Goal: Navigation & Orientation: Find specific page/section

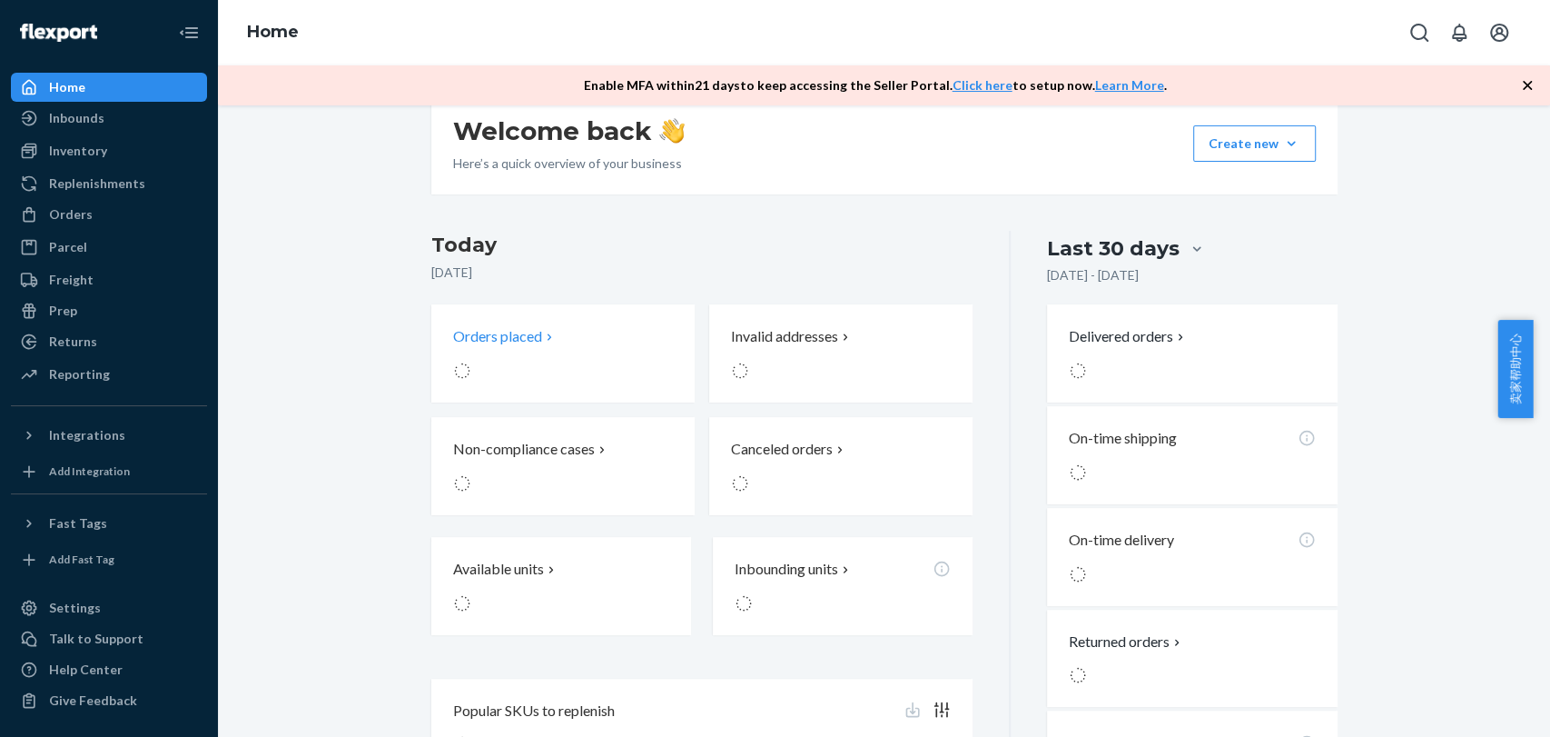
scroll to position [302, 0]
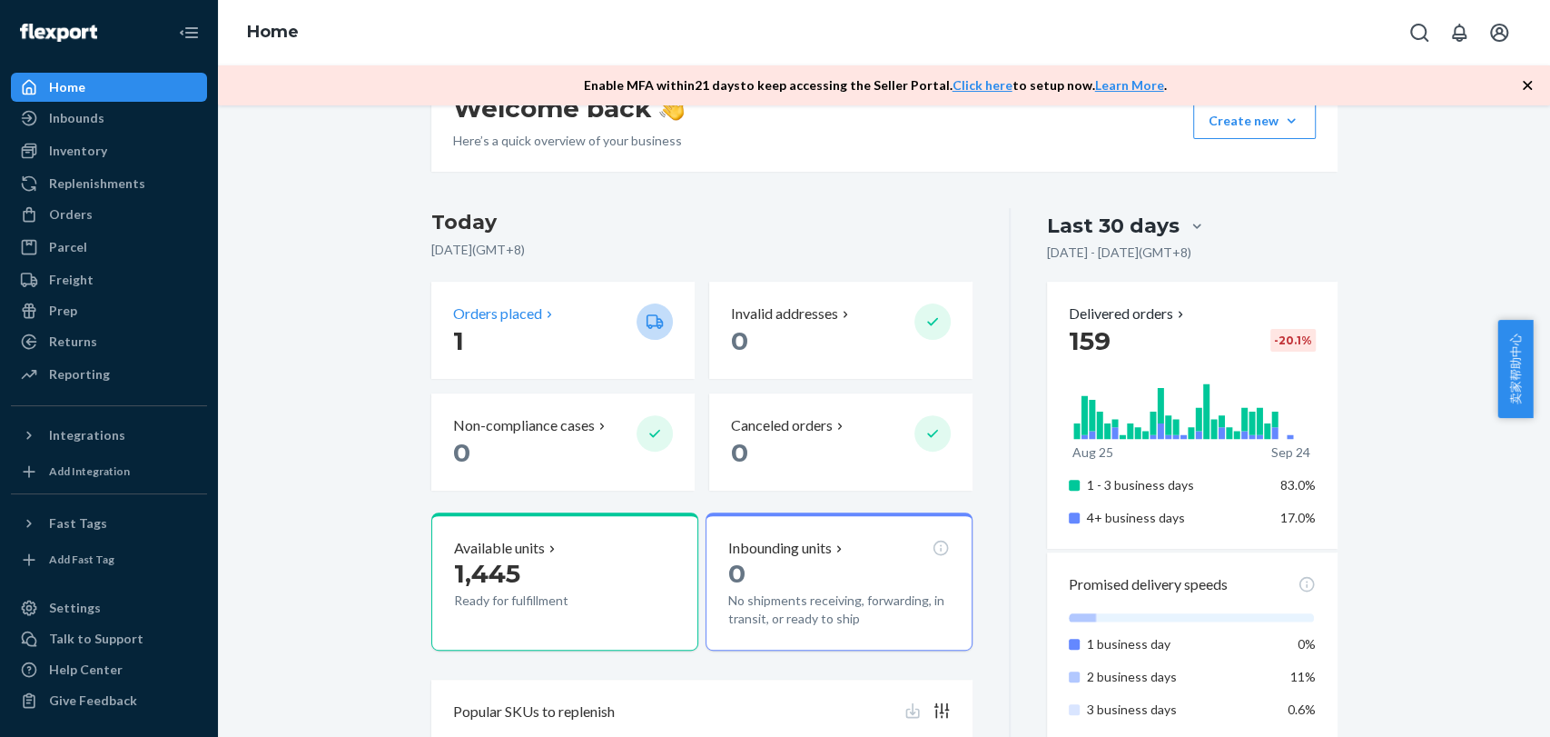
click at [567, 324] on p "1" at bounding box center [537, 340] width 169 height 33
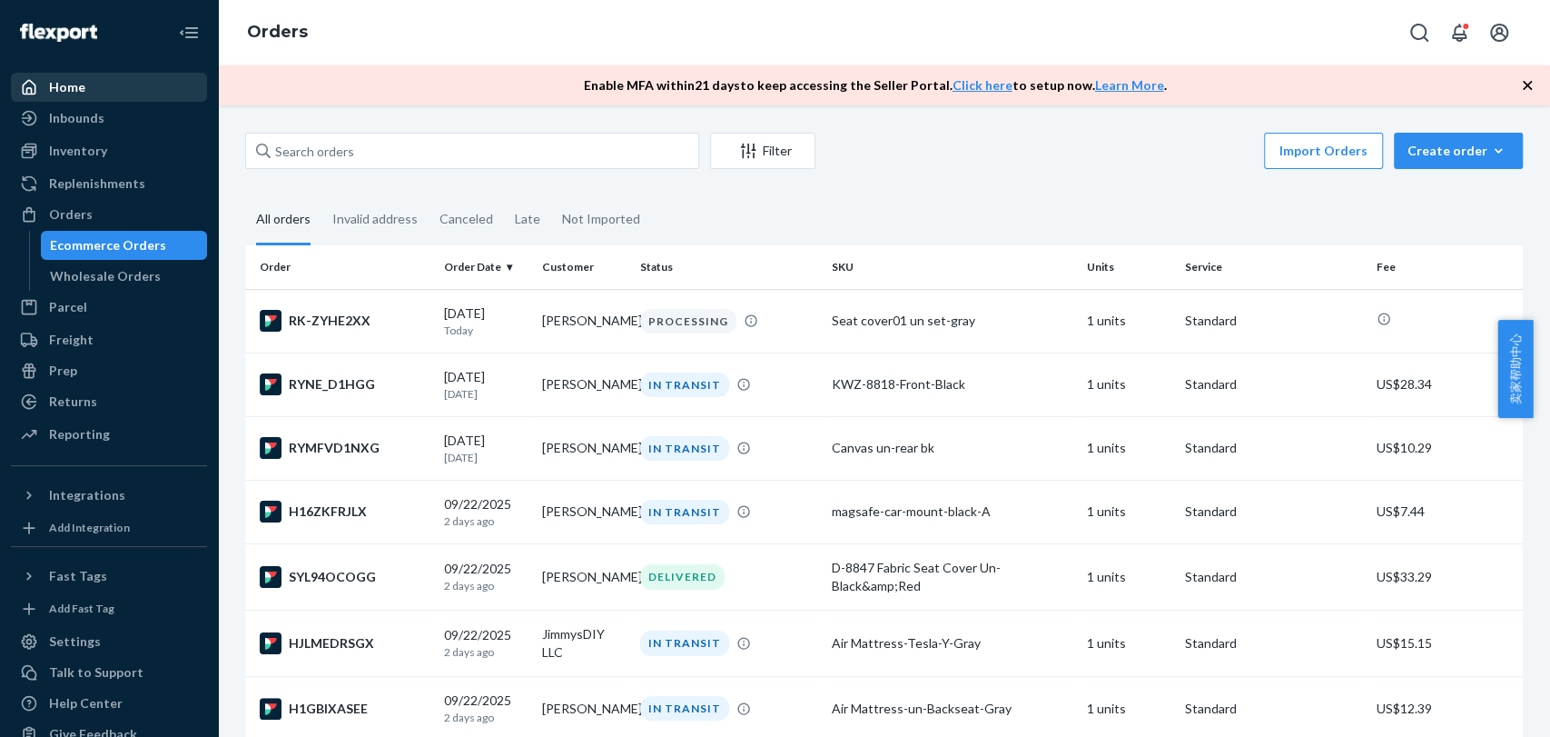
click at [86, 96] on div "Home" at bounding box center [109, 86] width 193 height 25
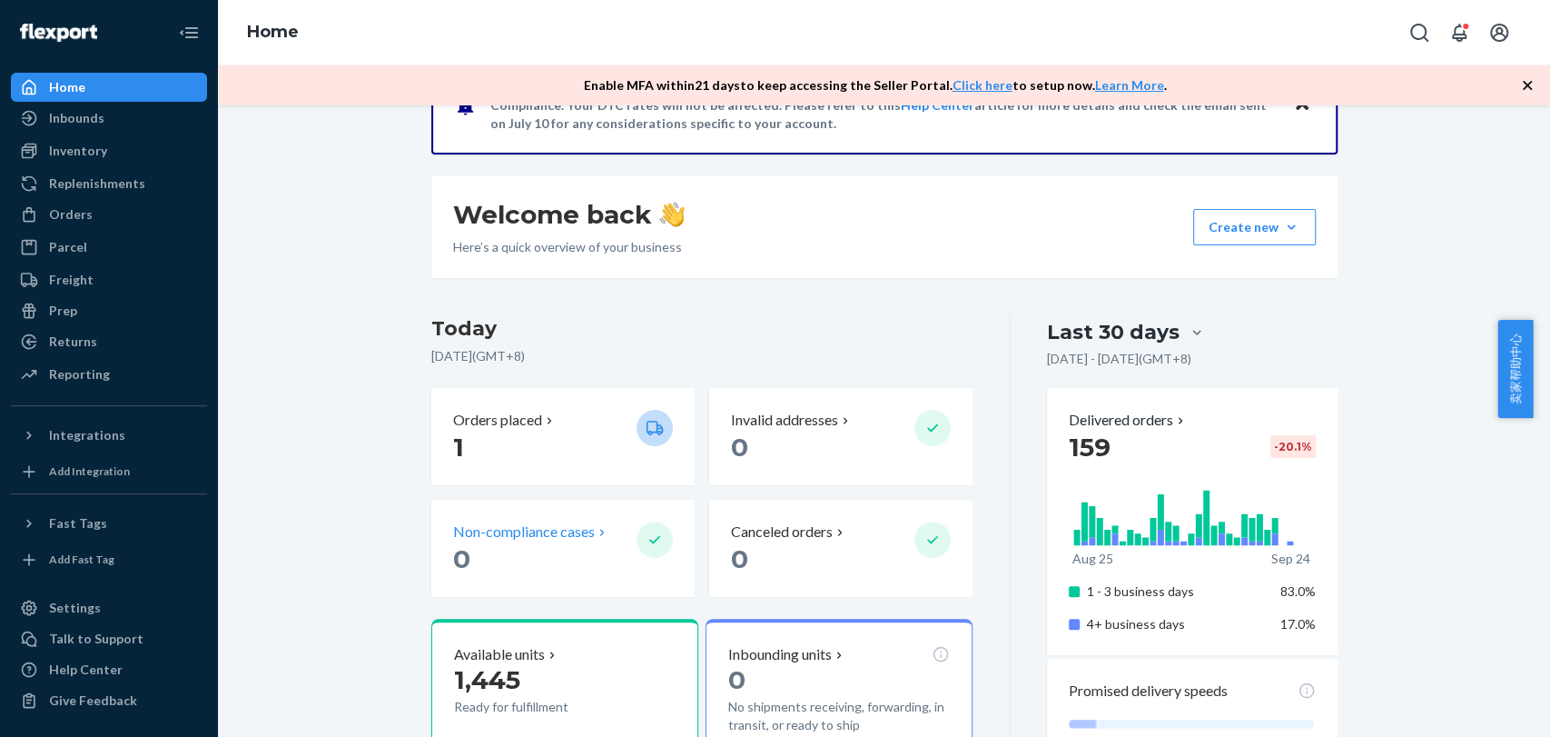
scroll to position [202, 0]
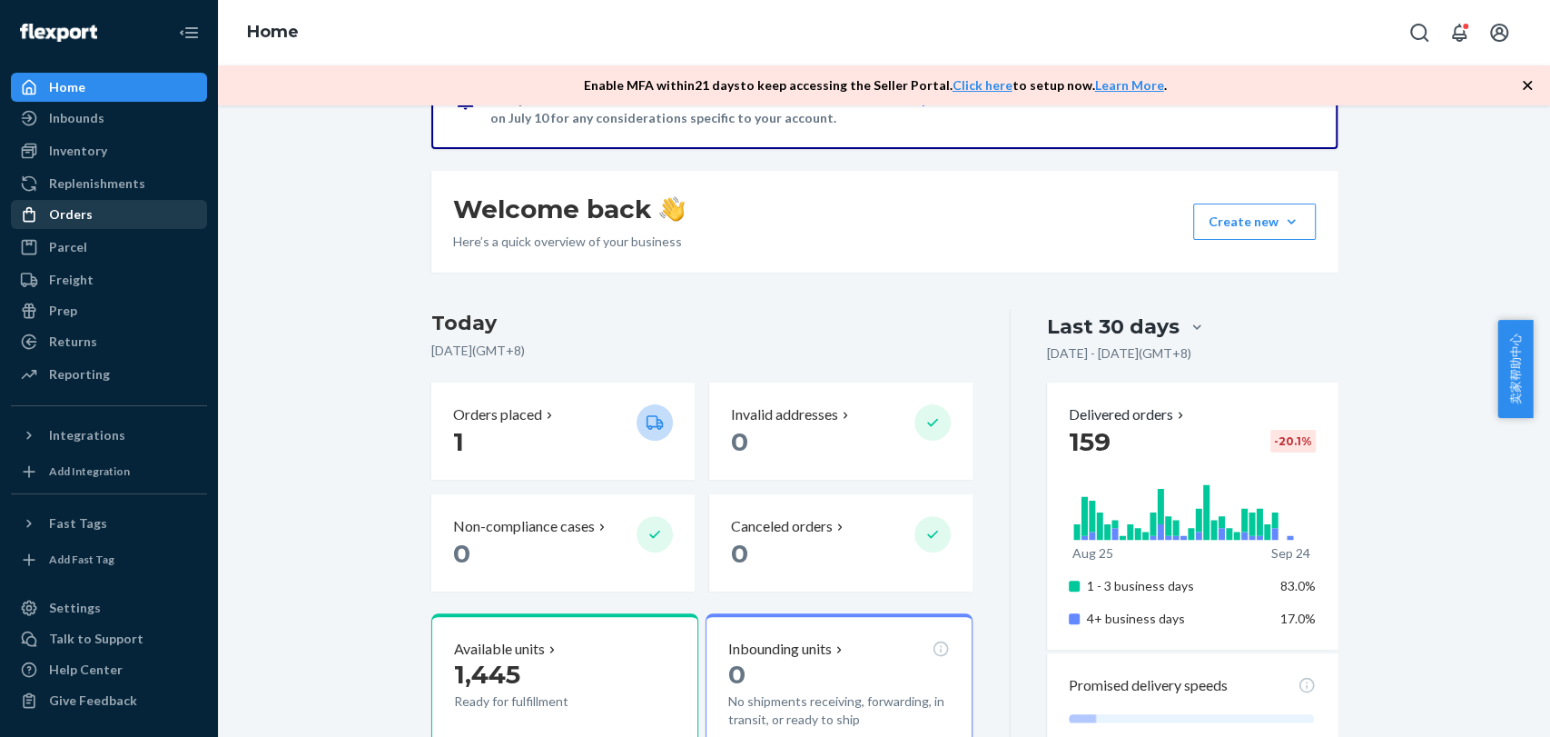
click at [102, 220] on div "Orders" at bounding box center [109, 214] width 193 height 25
